Goal: Transaction & Acquisition: Download file/media

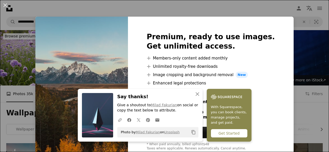
scroll to position [557, 0]
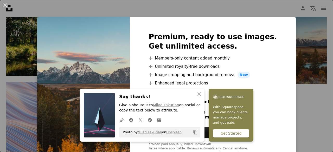
click at [260, 97] on div at bounding box center [213, 92] width 128 height 13
click at [197, 96] on icon "An X shape" at bounding box center [199, 94] width 6 height 6
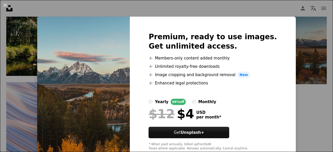
click at [284, 81] on div "An X shape Premium, ready to use images. Get unlimited access. A plus sign Memb…" at bounding box center [166, 76] width 333 height 152
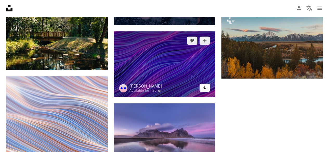
click at [204, 89] on icon "Arrow pointing down" at bounding box center [205, 88] width 4 height 6
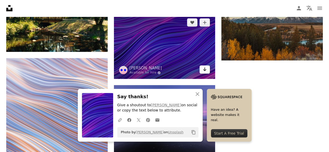
scroll to position [605, 0]
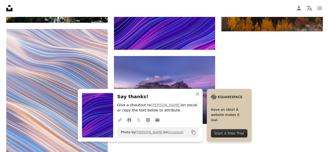
click at [197, 95] on icon "An X shape" at bounding box center [198, 94] width 6 height 6
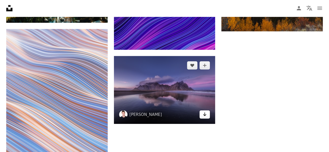
click at [206, 115] on icon "Download" at bounding box center [204, 115] width 3 height 4
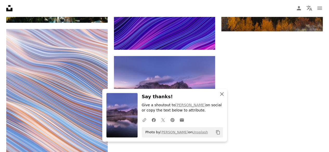
click at [219, 97] on icon "An X shape" at bounding box center [222, 94] width 6 height 6
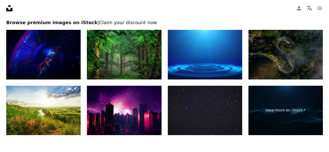
scroll to position [825, 0]
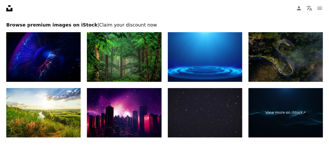
click at [52, 58] on img at bounding box center [43, 57] width 74 height 50
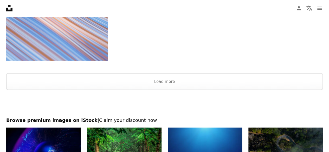
scroll to position [742, 0]
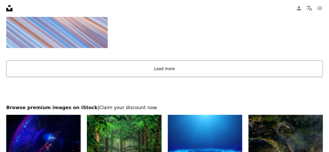
click at [168, 65] on button "Load more" at bounding box center [164, 69] width 317 height 17
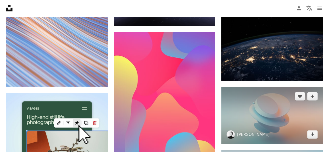
scroll to position [703, 0]
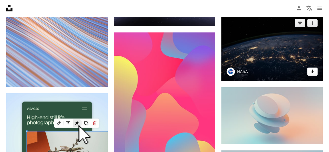
click at [314, 72] on icon "Arrow pointing down" at bounding box center [313, 71] width 4 height 6
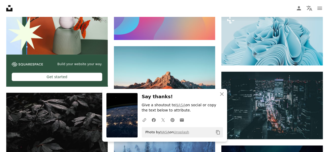
scroll to position [844, 0]
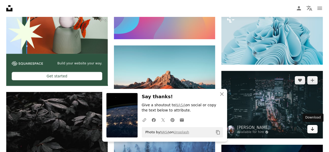
click at [315, 129] on link "Arrow pointing down" at bounding box center [313, 129] width 10 height 8
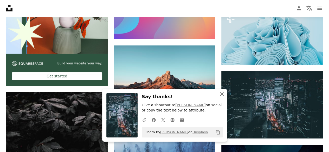
click at [224, 92] on icon "An X shape" at bounding box center [222, 94] width 6 height 6
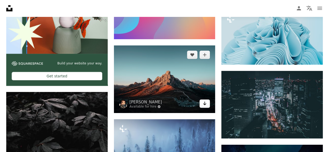
click at [204, 102] on icon "Arrow pointing down" at bounding box center [205, 104] width 4 height 6
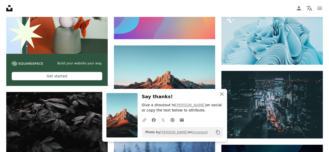
click at [223, 93] on icon "An X shape" at bounding box center [222, 94] width 6 height 6
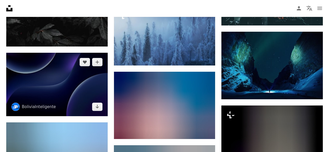
scroll to position [958, 0]
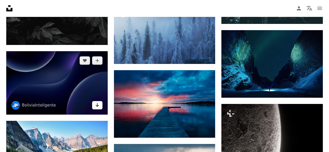
click at [96, 104] on icon "Arrow pointing down" at bounding box center [97, 105] width 4 height 6
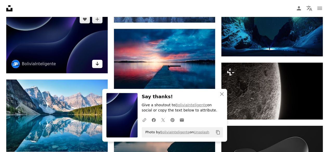
scroll to position [1001, 0]
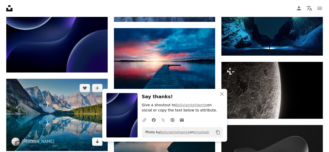
click at [95, 142] on link "Arrow pointing down" at bounding box center [97, 142] width 10 height 8
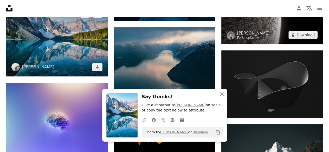
scroll to position [1076, 0]
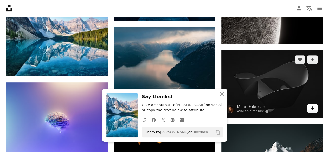
click at [312, 107] on icon "Arrow pointing down" at bounding box center [313, 108] width 4 height 6
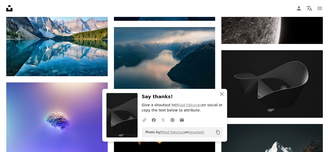
click at [223, 96] on icon "An X shape" at bounding box center [222, 94] width 6 height 6
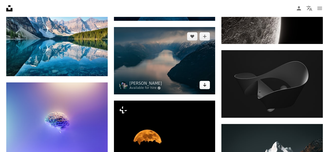
click at [205, 84] on icon "Download" at bounding box center [204, 85] width 3 height 4
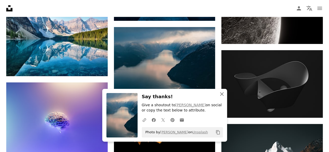
click at [222, 94] on icon "An X shape" at bounding box center [222, 94] width 6 height 6
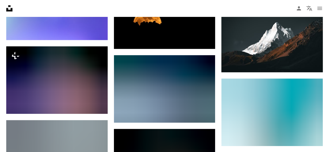
scroll to position [1212, 0]
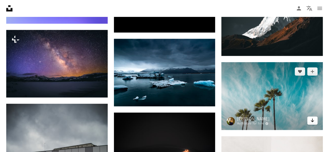
click at [315, 120] on link "Arrow pointing down" at bounding box center [313, 121] width 10 height 8
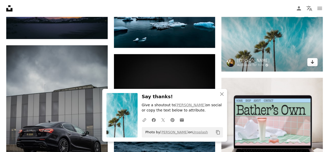
scroll to position [1271, 0]
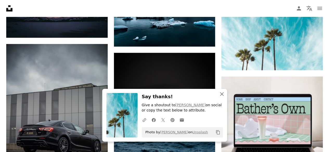
click at [219, 94] on icon "An X shape" at bounding box center [222, 94] width 6 height 6
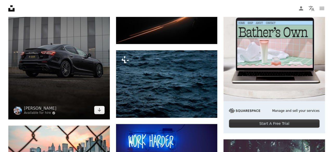
scroll to position [1353, 0]
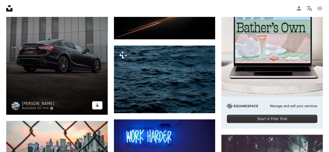
click at [96, 106] on icon "Arrow pointing down" at bounding box center [97, 105] width 4 height 6
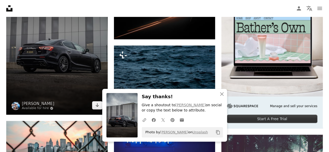
click at [86, 67] on img at bounding box center [57, 39] width 102 height 152
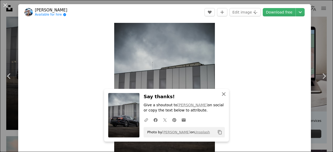
click at [222, 94] on icon "An X shape" at bounding box center [224, 94] width 6 height 6
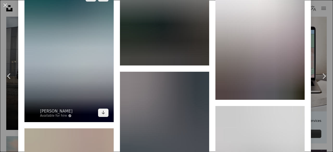
scroll to position [575, 0]
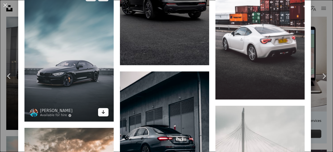
click at [102, 109] on icon "Arrow pointing down" at bounding box center [103, 112] width 4 height 6
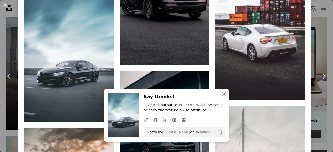
click at [225, 93] on icon "An X shape" at bounding box center [224, 94] width 6 height 6
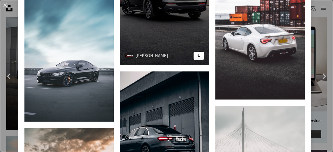
click at [197, 53] on icon "Arrow pointing down" at bounding box center [199, 56] width 4 height 6
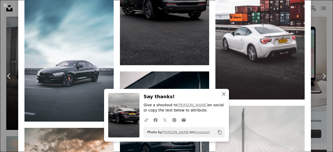
click at [221, 94] on icon "An X shape" at bounding box center [224, 94] width 6 height 6
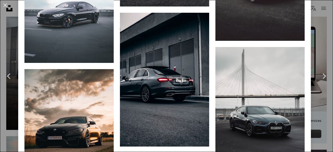
scroll to position [634, 0]
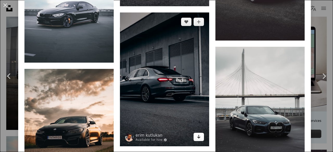
click at [195, 133] on link "Arrow pointing down" at bounding box center [199, 137] width 10 height 8
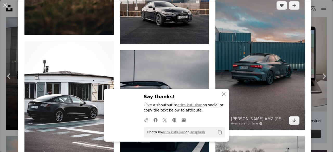
scroll to position [803, 0]
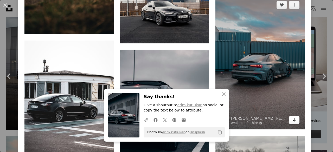
click at [292, 117] on icon "Arrow pointing down" at bounding box center [294, 120] width 4 height 6
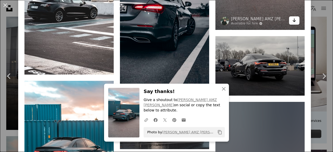
scroll to position [903, 0]
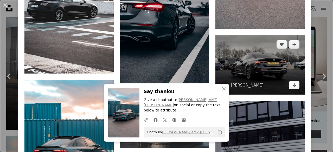
click at [292, 81] on link "Arrow pointing down" at bounding box center [294, 85] width 10 height 8
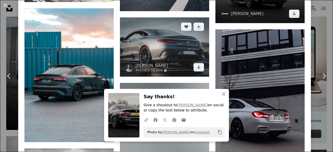
scroll to position [975, 0]
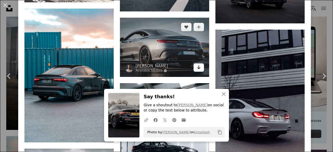
click at [197, 64] on icon "Arrow pointing down" at bounding box center [199, 67] width 4 height 6
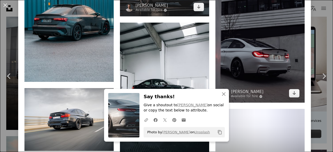
scroll to position [1036, 0]
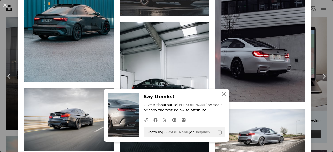
click at [222, 94] on icon "button" at bounding box center [224, 94] width 4 height 4
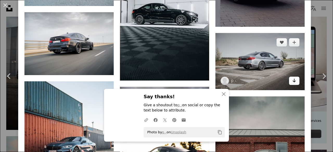
scroll to position [1112, 0]
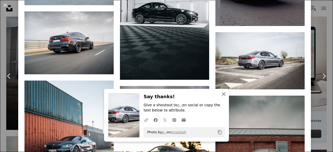
click at [222, 96] on icon "An X shape" at bounding box center [224, 94] width 6 height 6
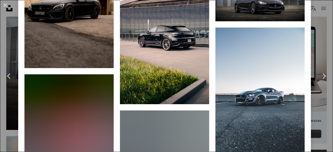
scroll to position [1509, 0]
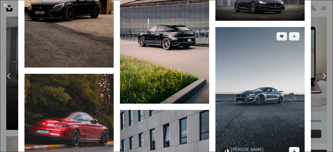
click at [292, 148] on icon "Arrow pointing down" at bounding box center [294, 151] width 4 height 6
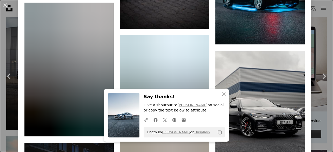
scroll to position [1950, 0]
